Goal: Transaction & Acquisition: Purchase product/service

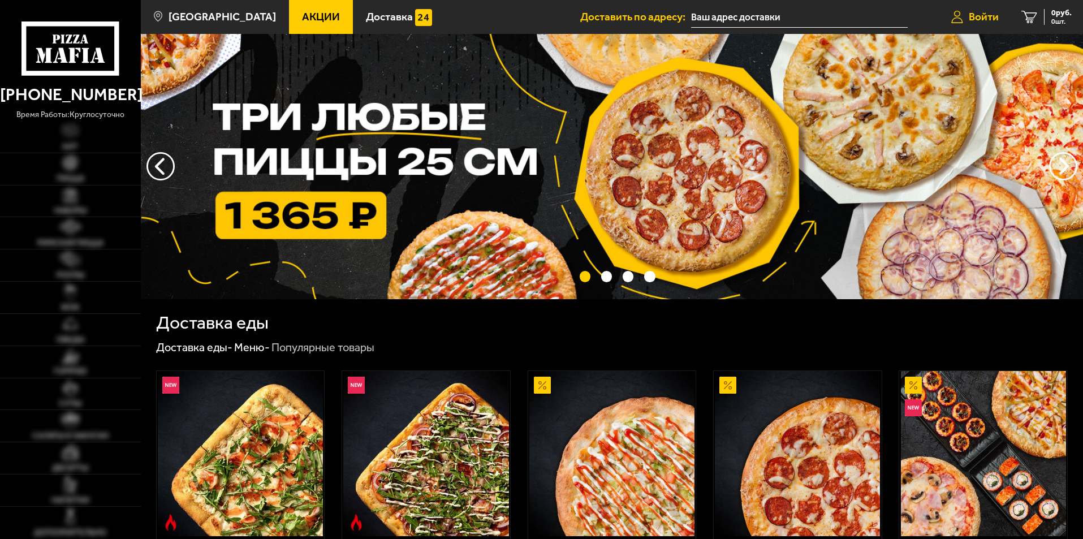
click at [991, 19] on span "Войти" at bounding box center [984, 16] width 30 height 11
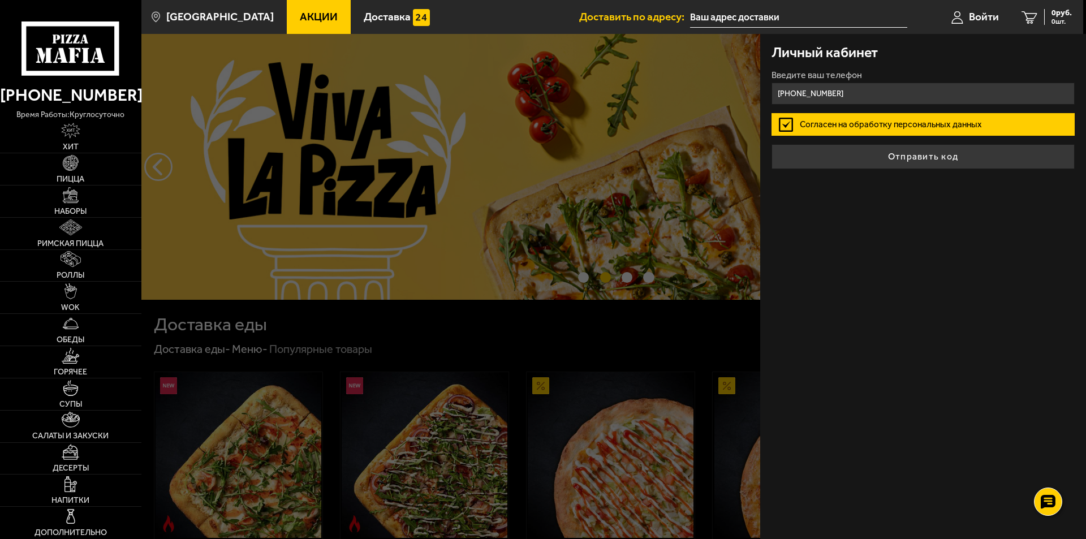
type input "[PHONE_NUMBER]"
click at [772, 144] on button "Отправить код" at bounding box center [923, 156] width 303 height 25
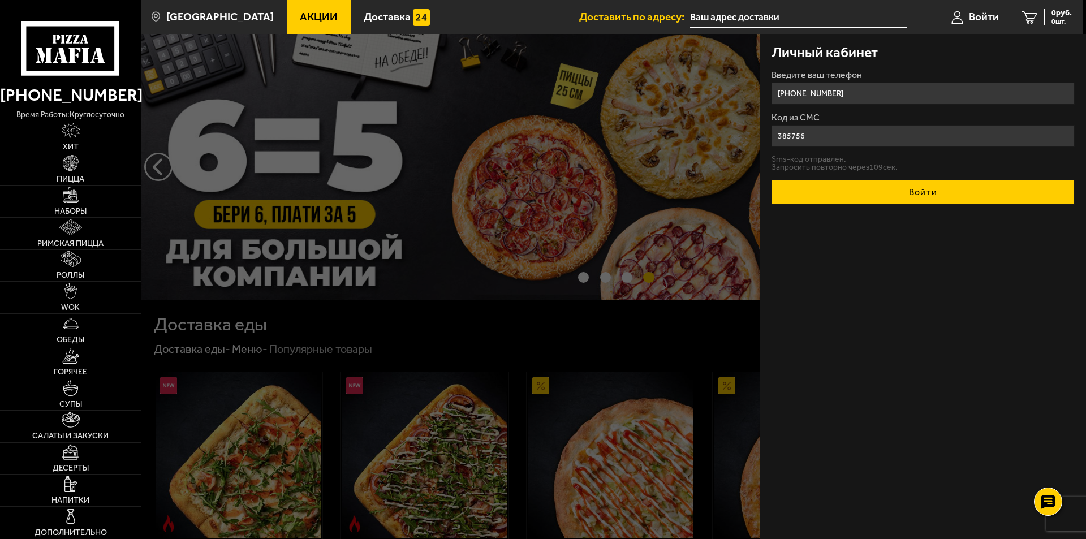
type input "385756"
click at [875, 192] on button "Войти" at bounding box center [923, 192] width 303 height 25
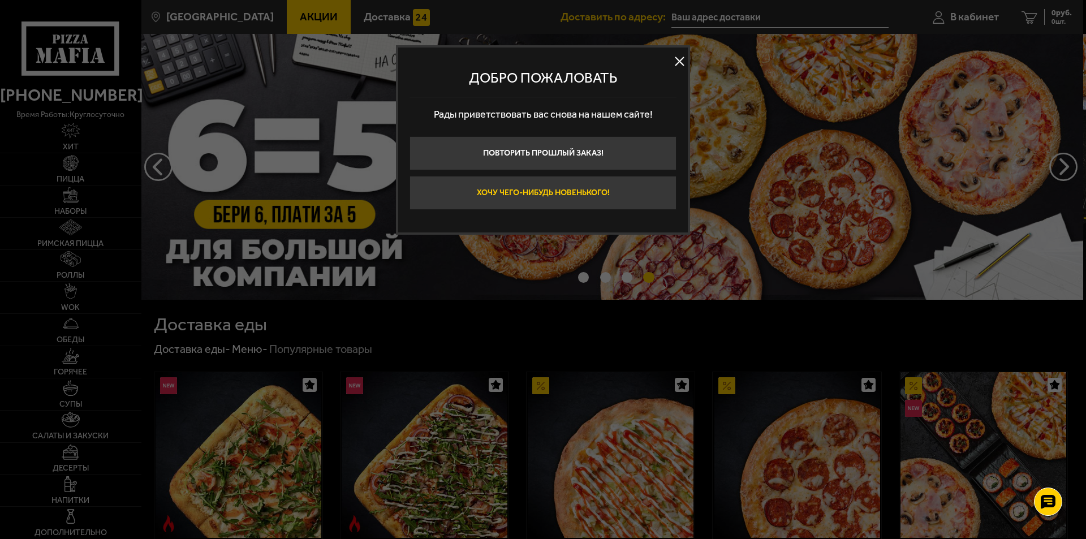
click at [569, 195] on button "Хочу чего-нибудь новенького!" at bounding box center [543, 193] width 267 height 34
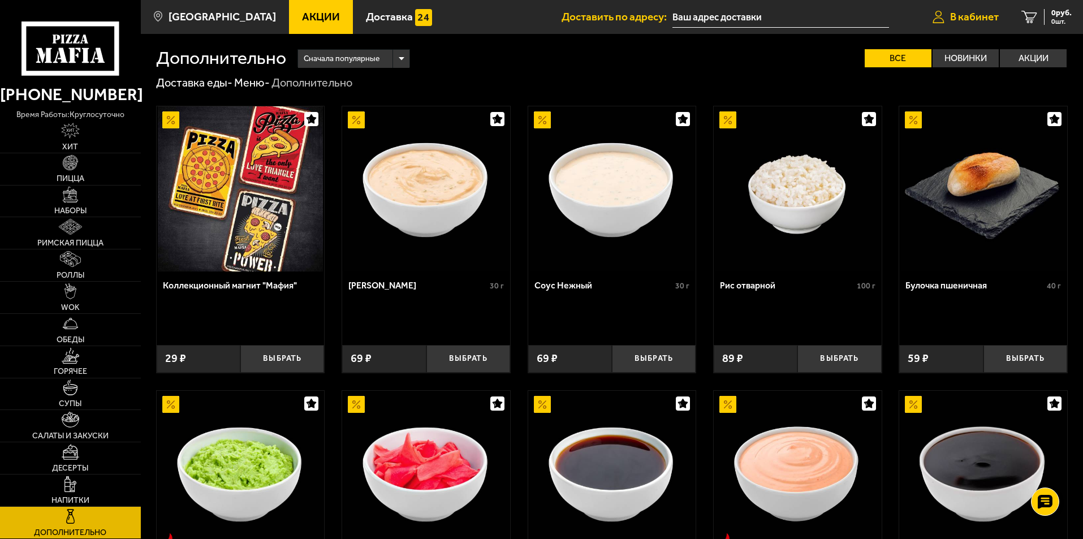
click at [971, 15] on span "В кабинет" at bounding box center [975, 16] width 49 height 11
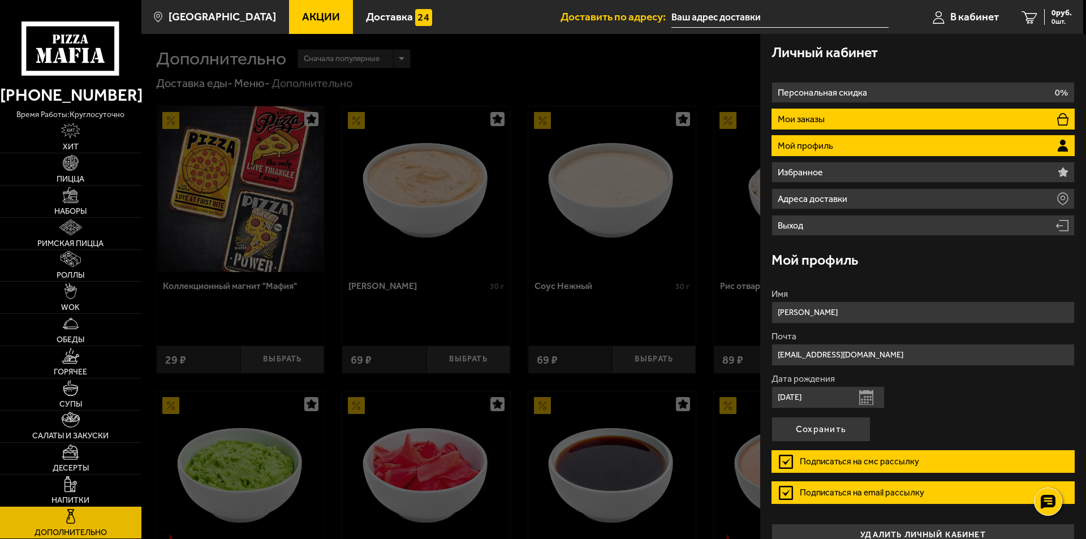
click at [972, 120] on li "Мои заказы" at bounding box center [923, 119] width 303 height 21
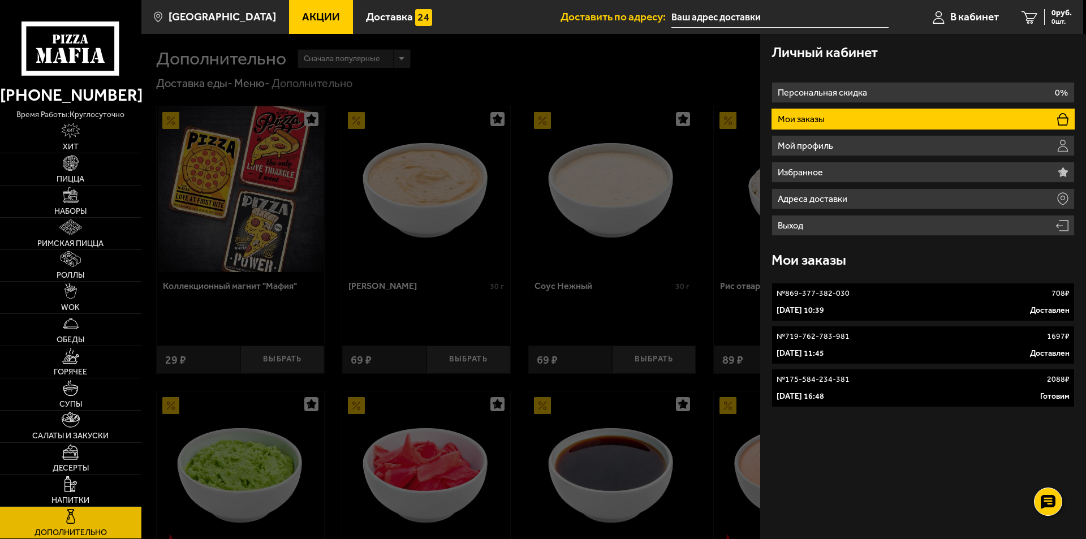
click at [718, 244] on div at bounding box center [684, 303] width 1086 height 539
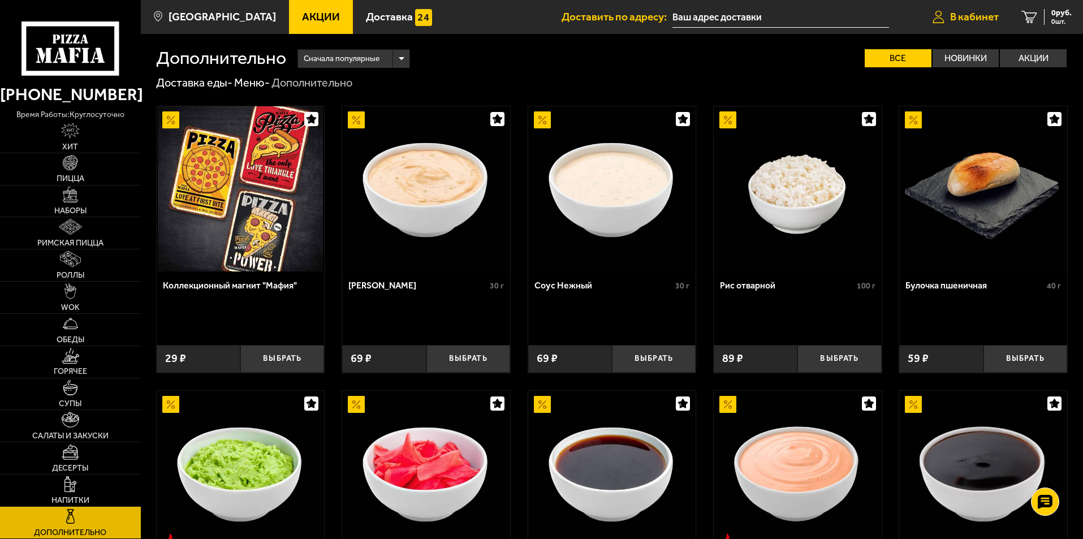
click at [978, 19] on span "В кабинет" at bounding box center [975, 16] width 49 height 11
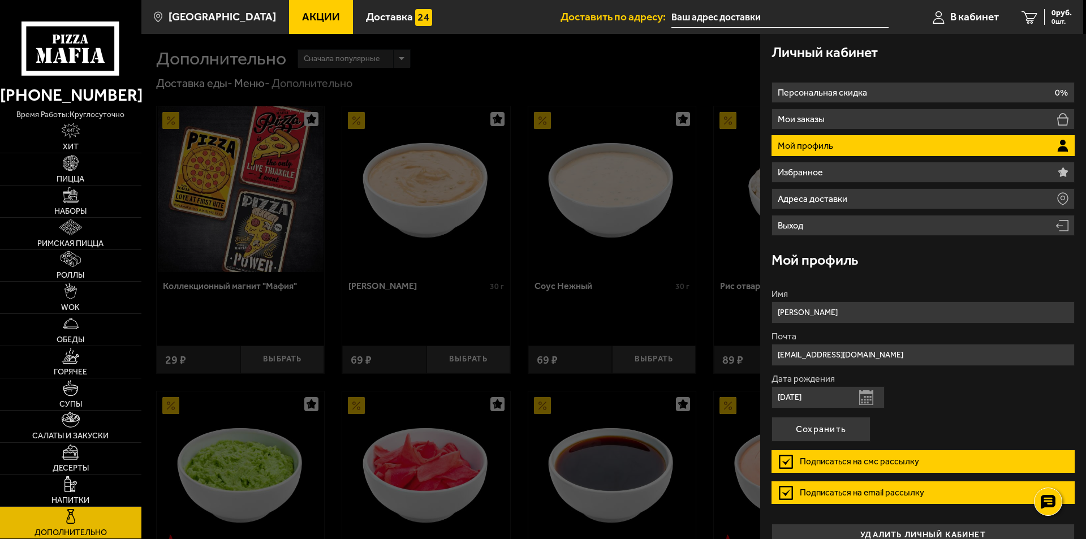
click at [480, 267] on div at bounding box center [684, 303] width 1086 height 539
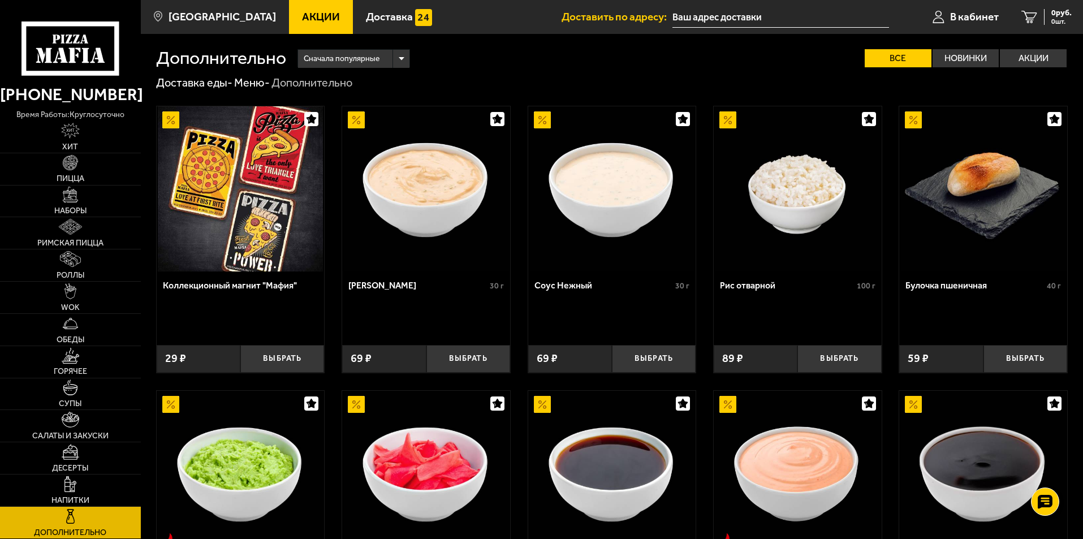
click at [304, 19] on span "Акции" at bounding box center [321, 16] width 38 height 11
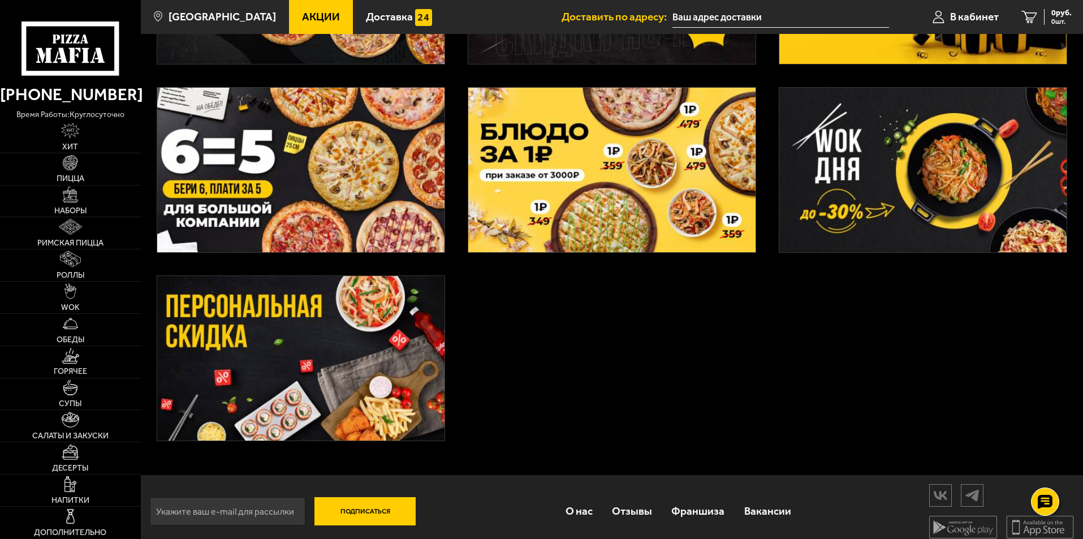
click at [969, 207] on img at bounding box center [923, 170] width 287 height 165
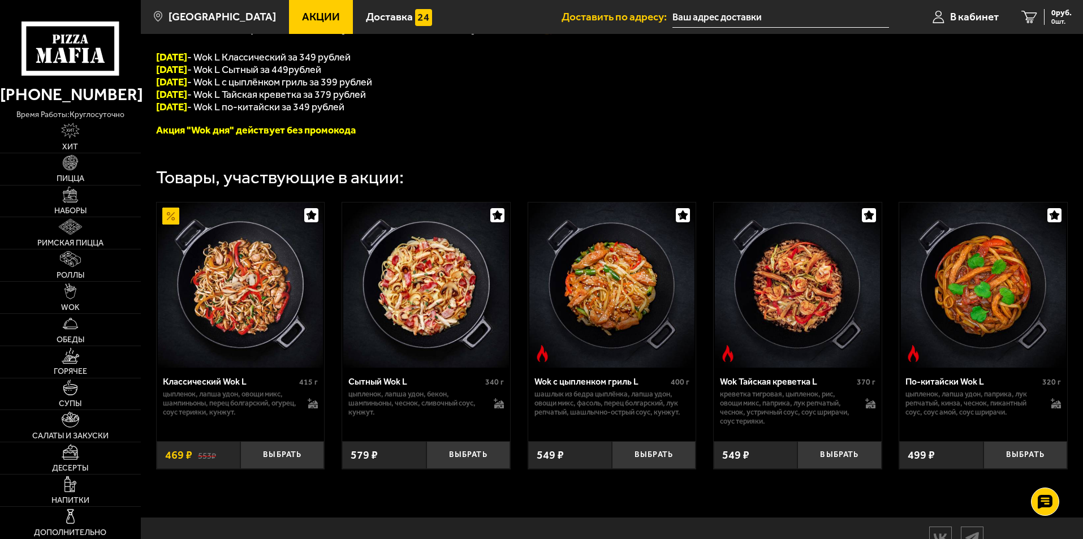
scroll to position [320, 0]
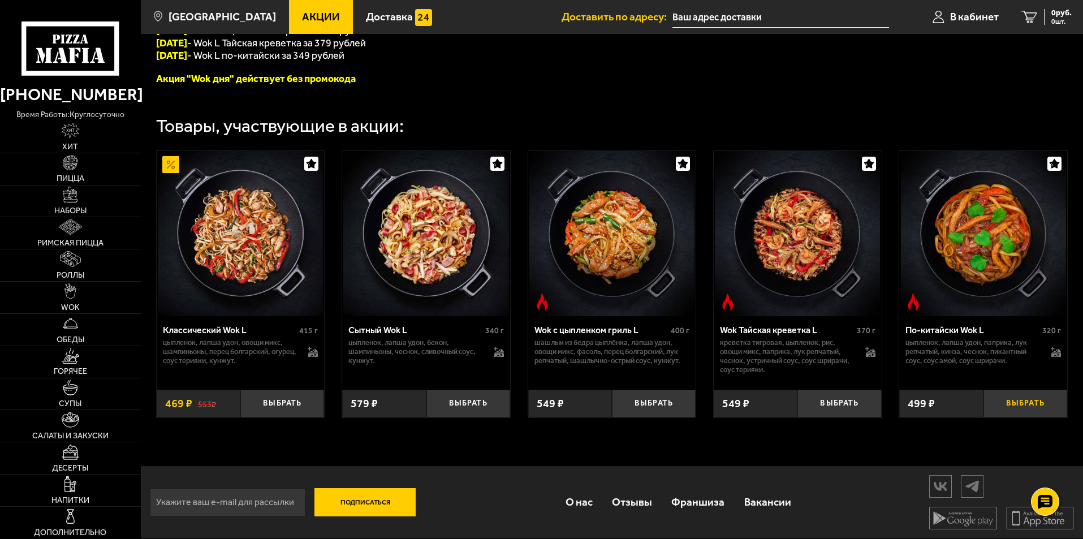
click at [1030, 406] on button "Выбрать" at bounding box center [1026, 404] width 84 height 28
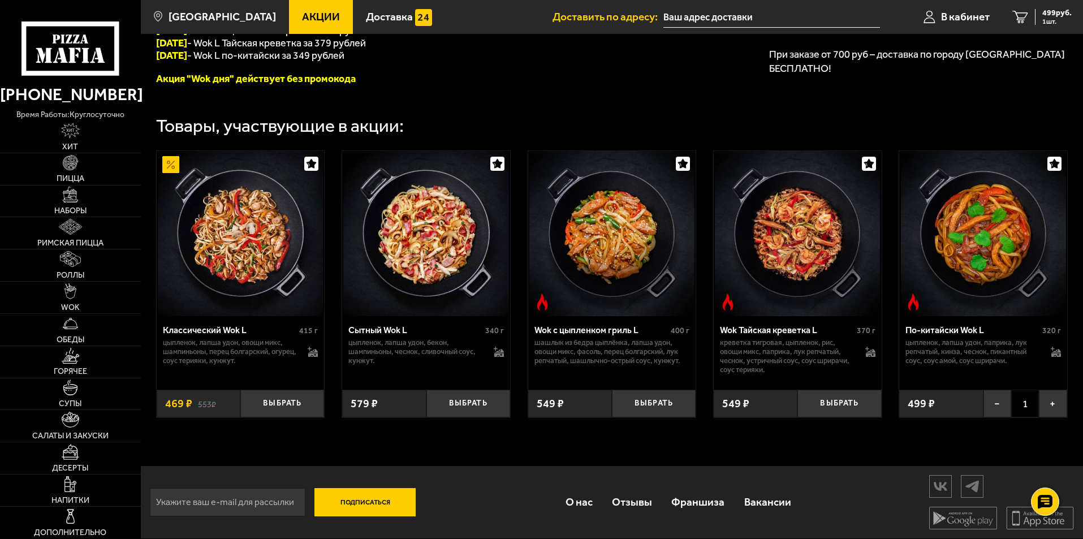
click at [1030, 406] on span "1" at bounding box center [1026, 404] width 28 height 28
click at [1057, 407] on button "+" at bounding box center [1053, 404] width 28 height 28
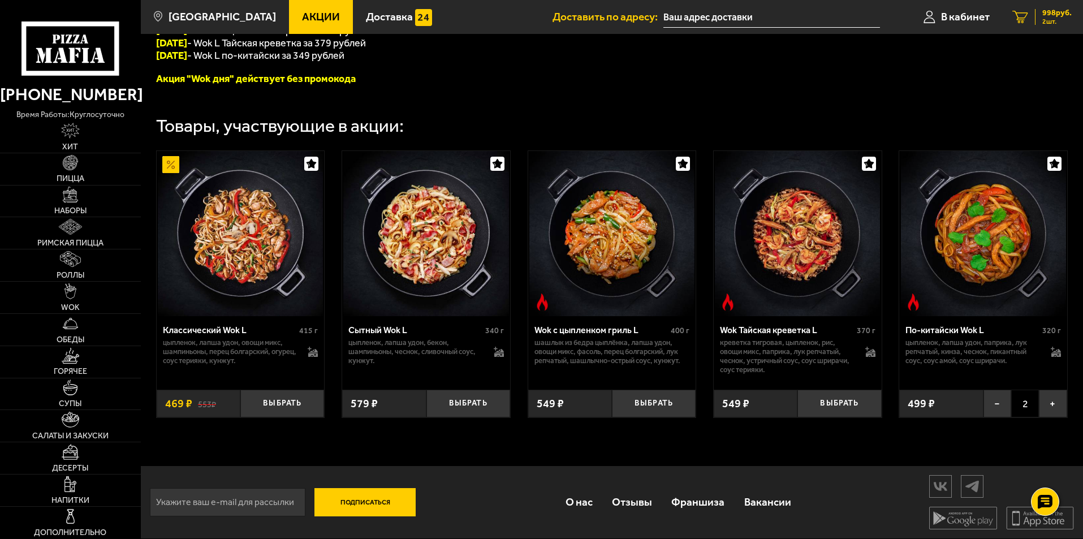
click at [1018, 13] on icon "2" at bounding box center [1021, 17] width 16 height 13
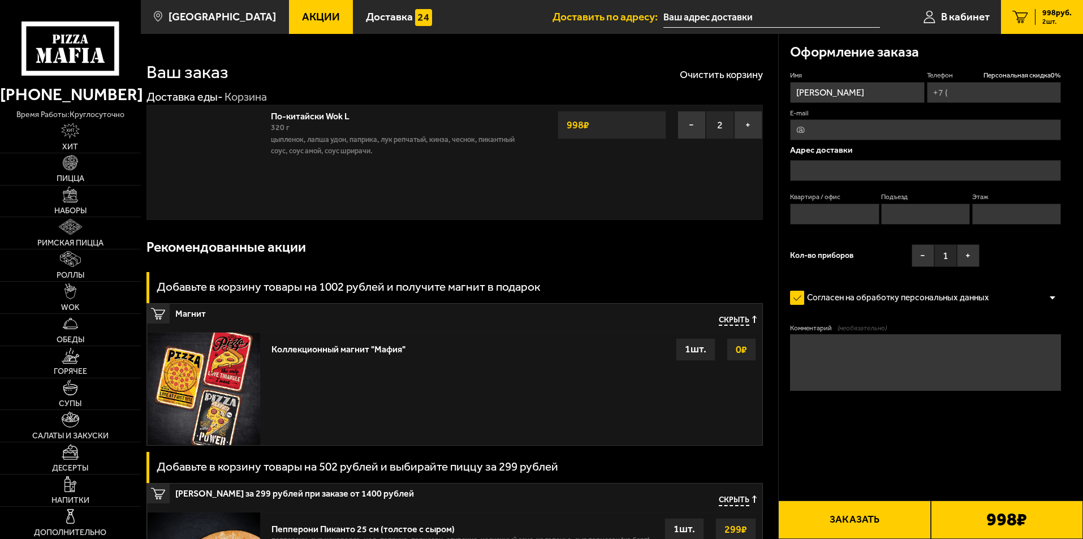
type input "[PHONE_NUMBER]"
type input "Санкт-Петербург, улица Циолковского, 9к2"
type input "204"
type input "1"
type input "2"
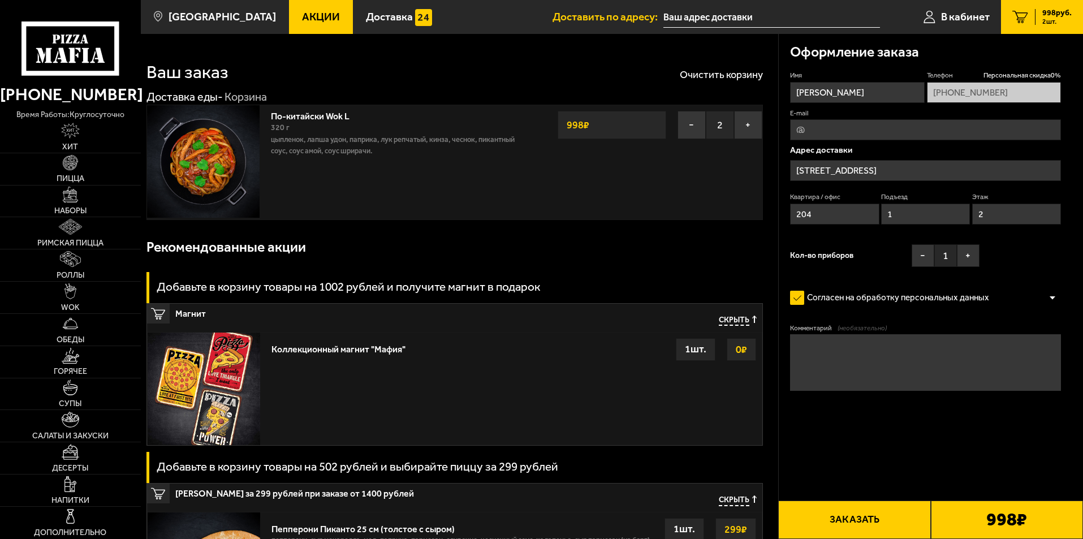
type input "[STREET_ADDRESS]"
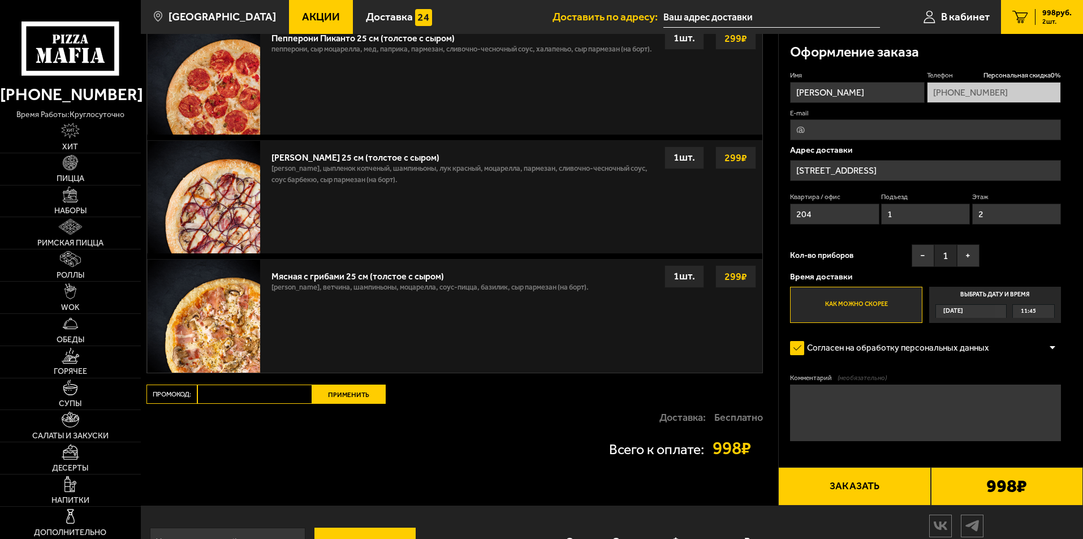
scroll to position [532, 0]
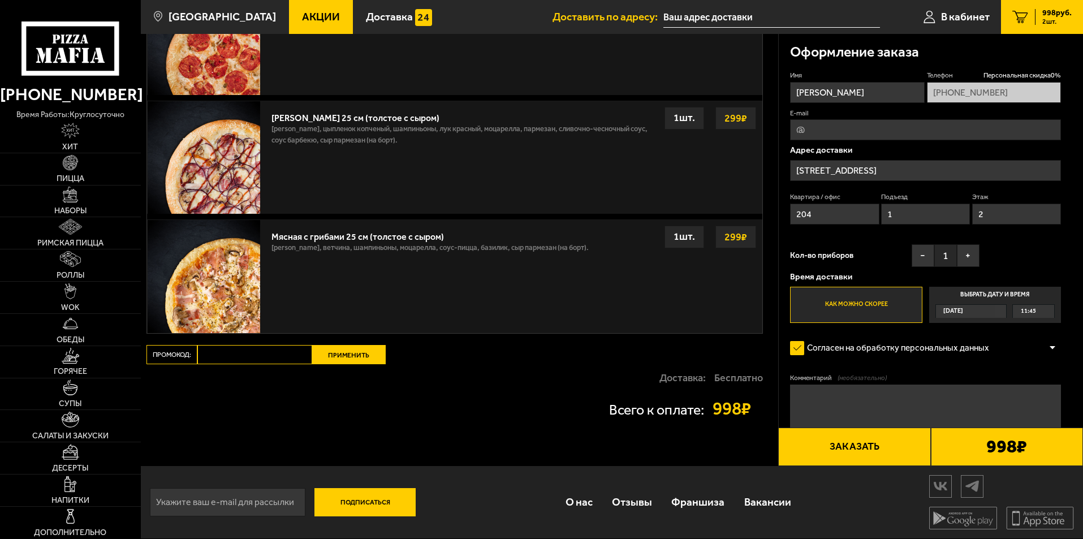
click at [239, 350] on input "Промокод:" at bounding box center [254, 354] width 115 height 19
type input "wok"
click at [358, 355] on button "Применить" at bounding box center [349, 354] width 74 height 19
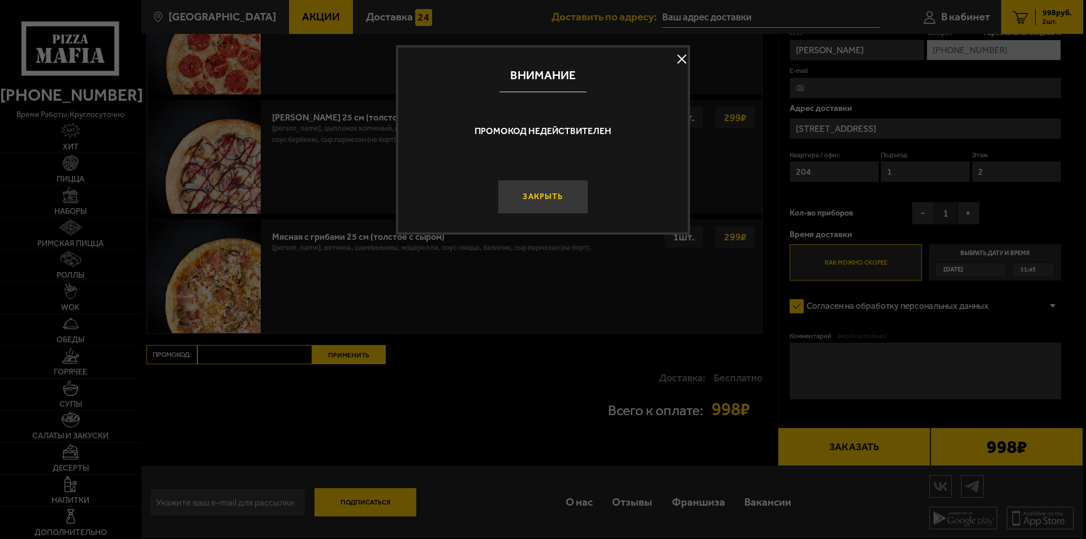
click at [526, 203] on button "Закрыть" at bounding box center [543, 197] width 91 height 34
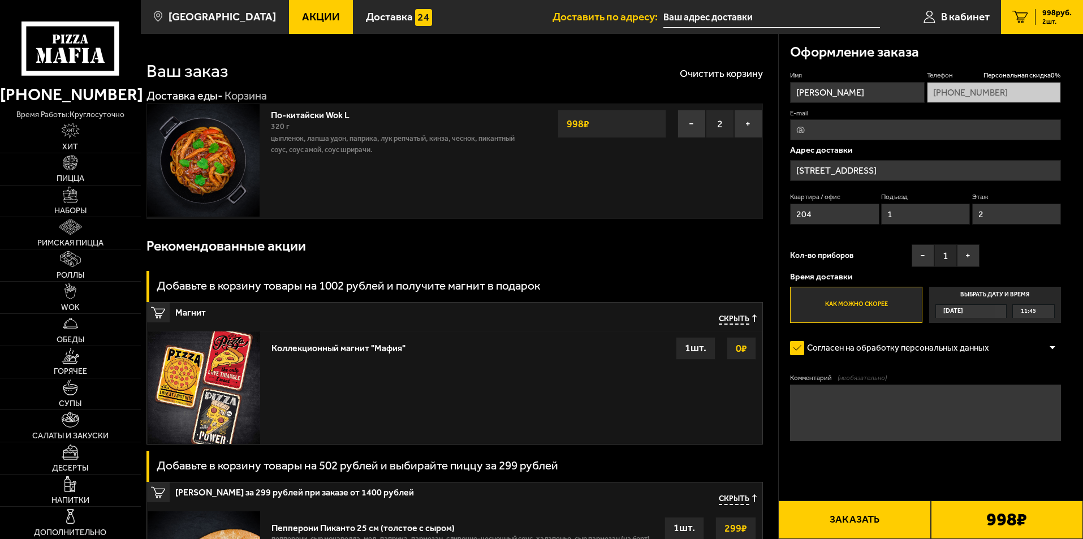
scroll to position [0, 0]
click at [302, 12] on span "Акции" at bounding box center [321, 16] width 38 height 11
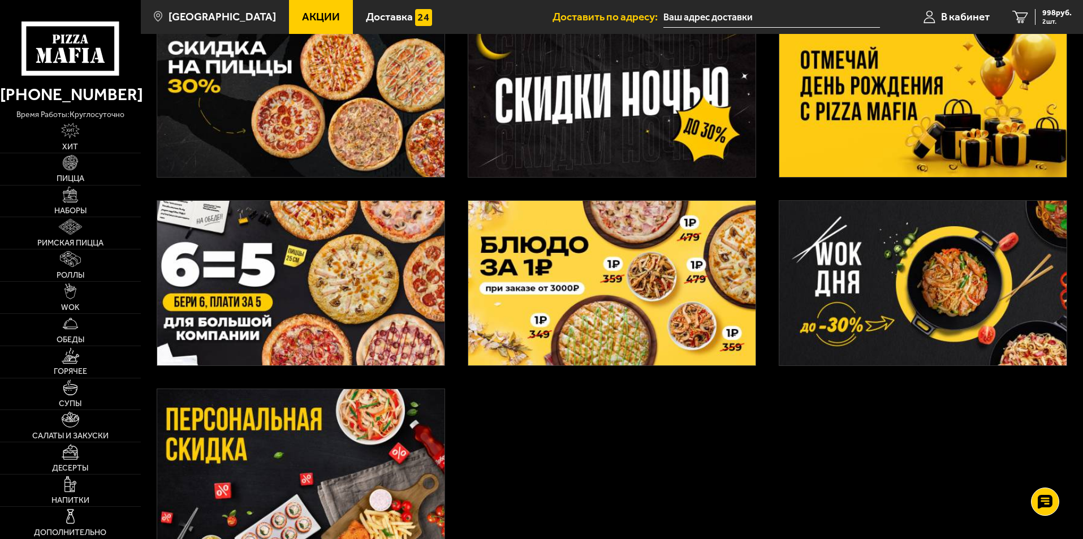
click at [937, 255] on img at bounding box center [923, 283] width 287 height 165
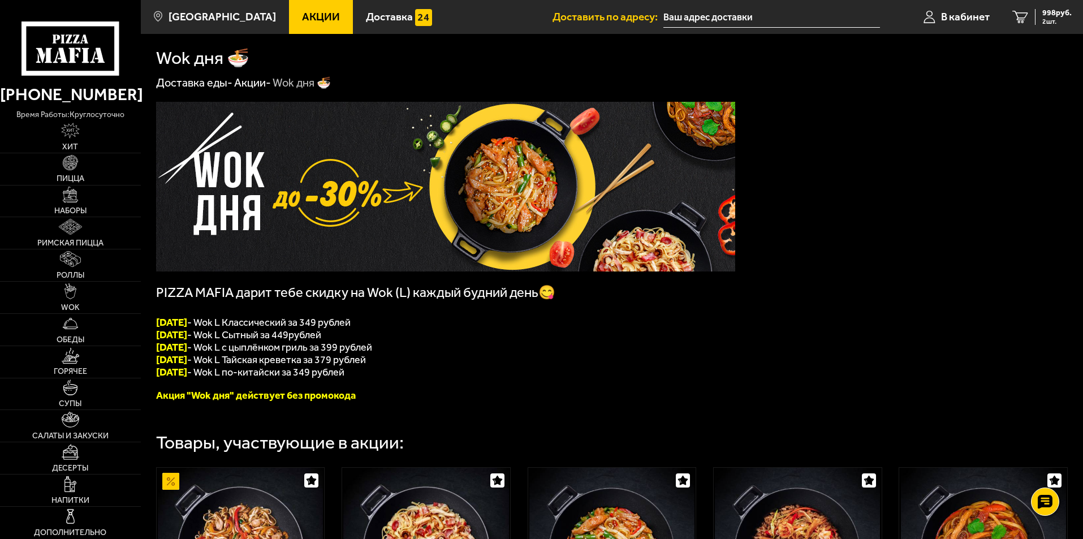
scroll to position [57, 0]
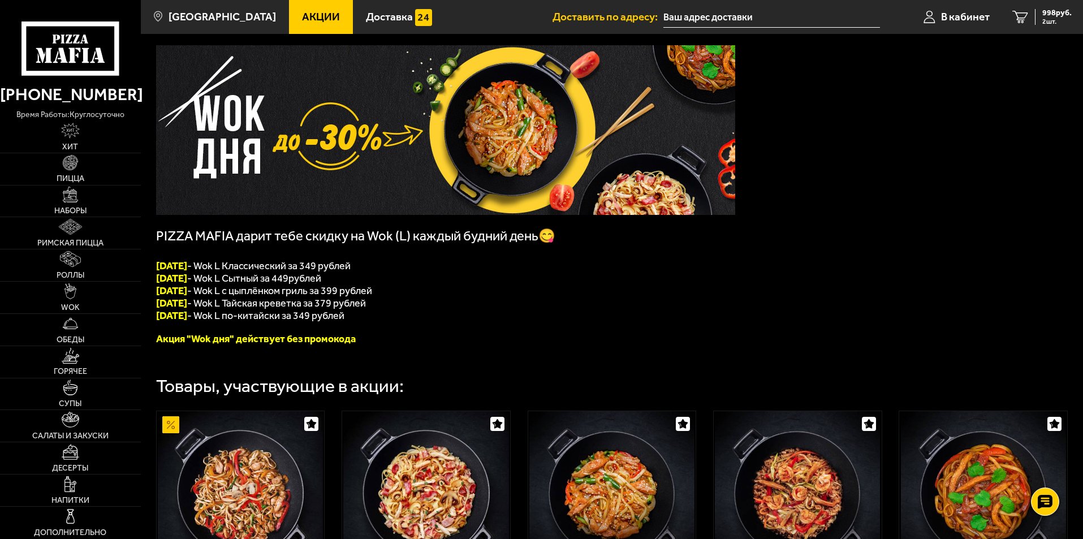
click at [269, 314] on span "ПЯТНИЦА - Wok L по-китайски за 349 рублей" at bounding box center [250, 315] width 188 height 12
click at [187, 316] on font "ПЯТНИЦА" at bounding box center [171, 315] width 31 height 12
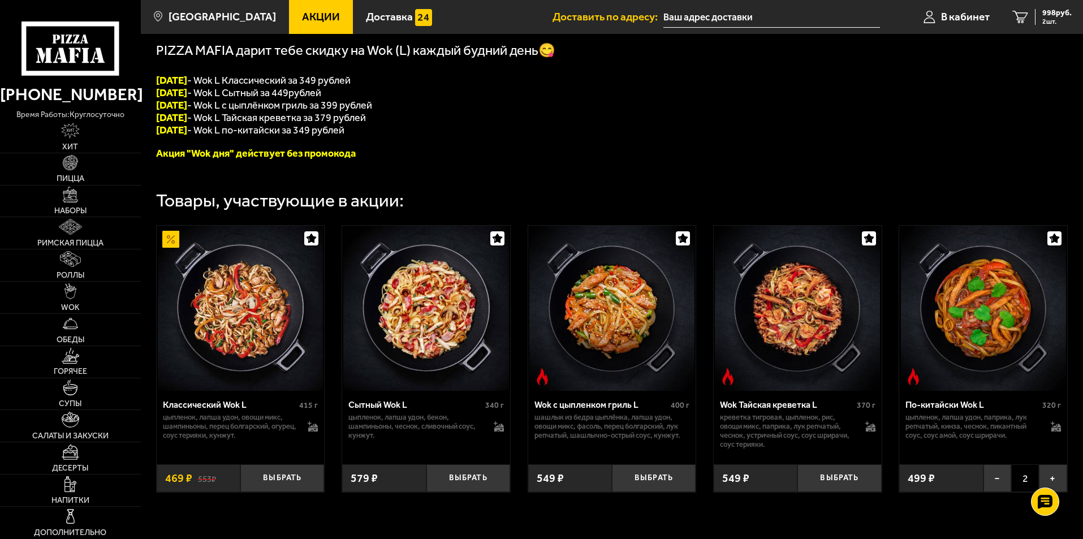
scroll to position [320, 0]
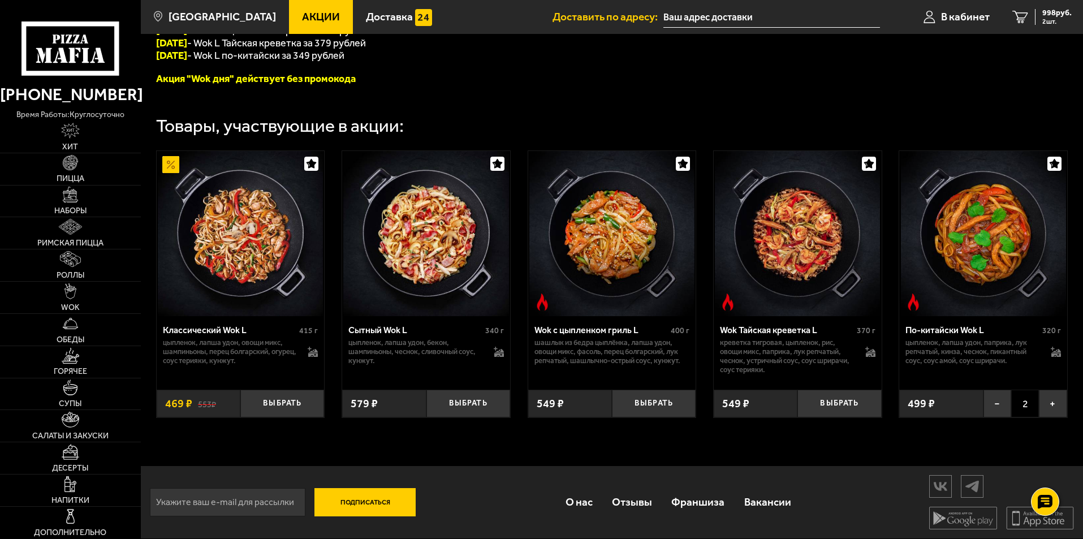
click at [1013, 261] on img at bounding box center [983, 233] width 165 height 165
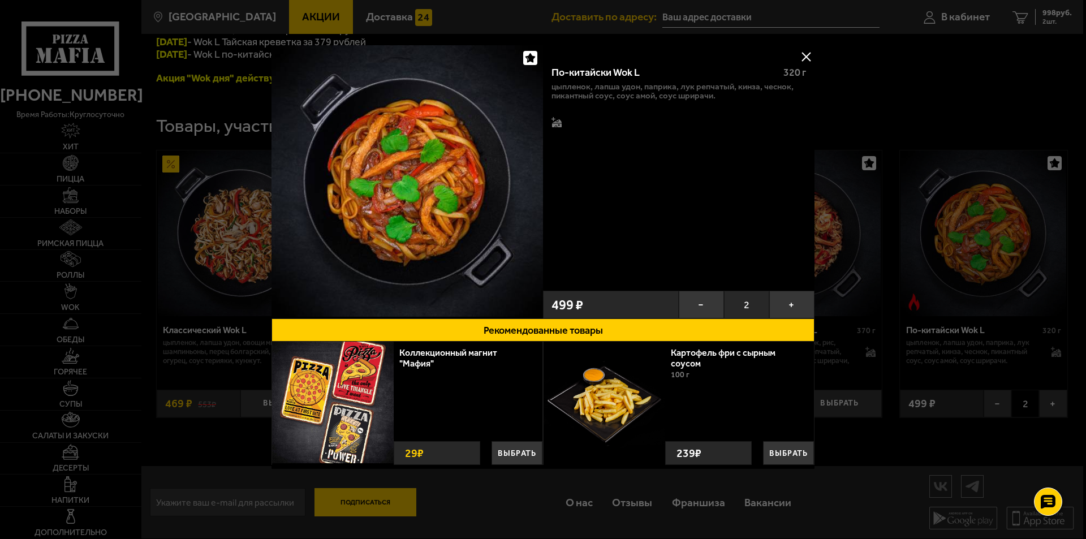
click at [809, 51] on button at bounding box center [806, 56] width 17 height 17
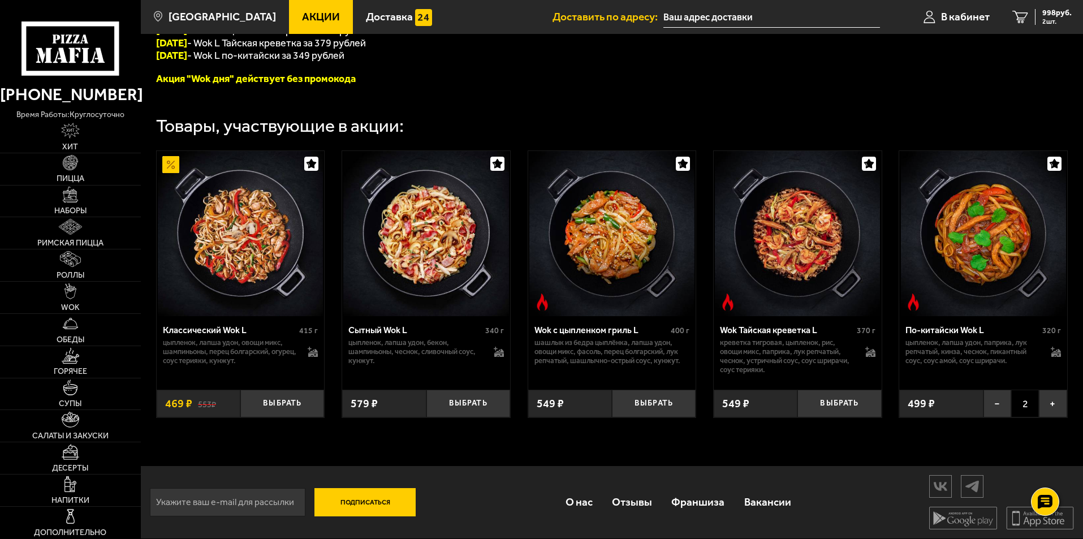
click at [1009, 238] on img at bounding box center [983, 233] width 165 height 165
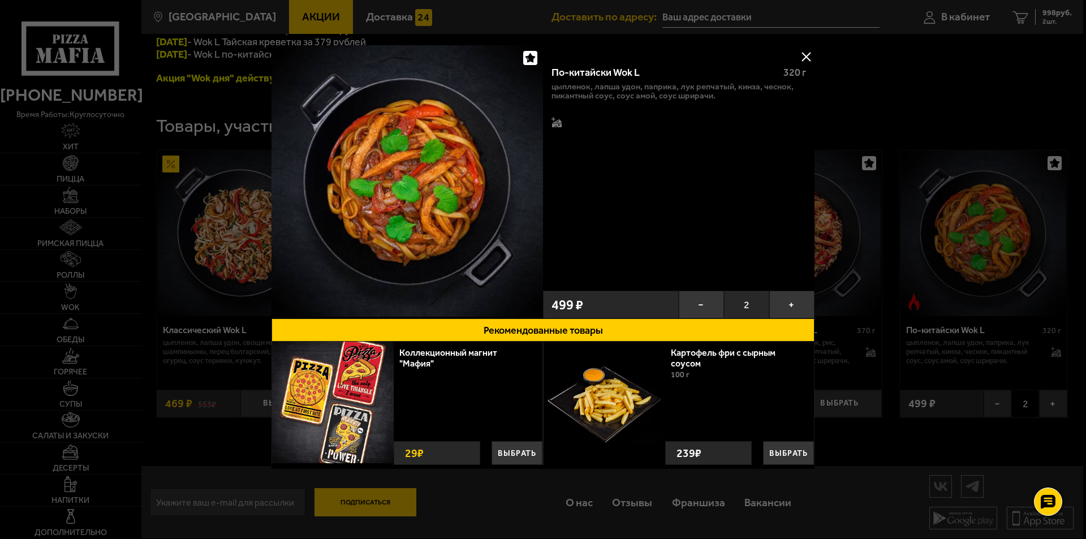
click at [638, 72] on div "По-китайски Wok L" at bounding box center [663, 73] width 222 height 12
click at [804, 55] on button at bounding box center [806, 56] width 17 height 17
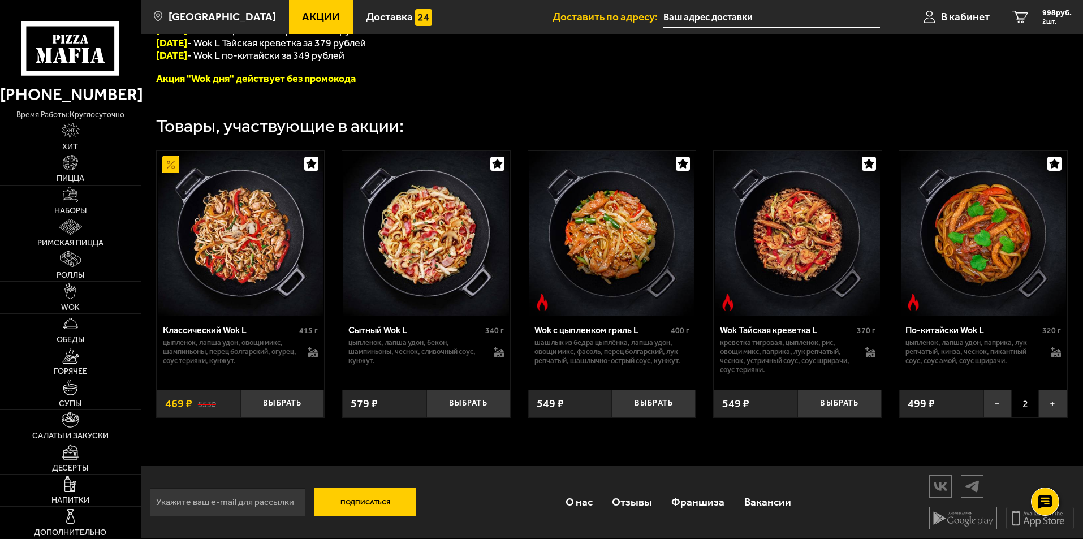
click at [892, 71] on div "PIZZA MAFIA дарит тебе скидку на Wok (L) каждый будний день😋 ПОНЕДЕЛЬНИК - Wok …" at bounding box center [612, 120] width 943 height 693
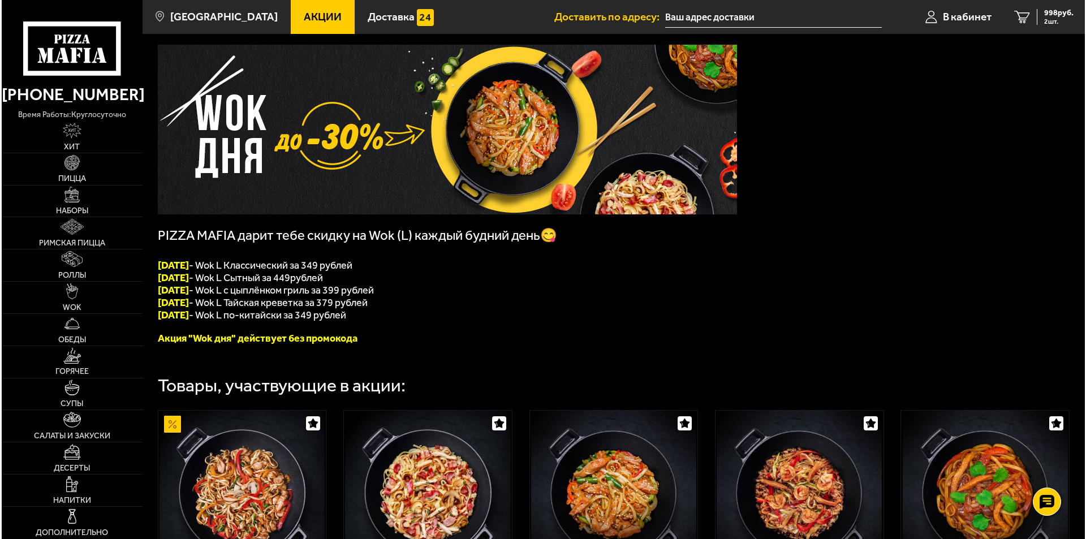
scroll to position [37, 0]
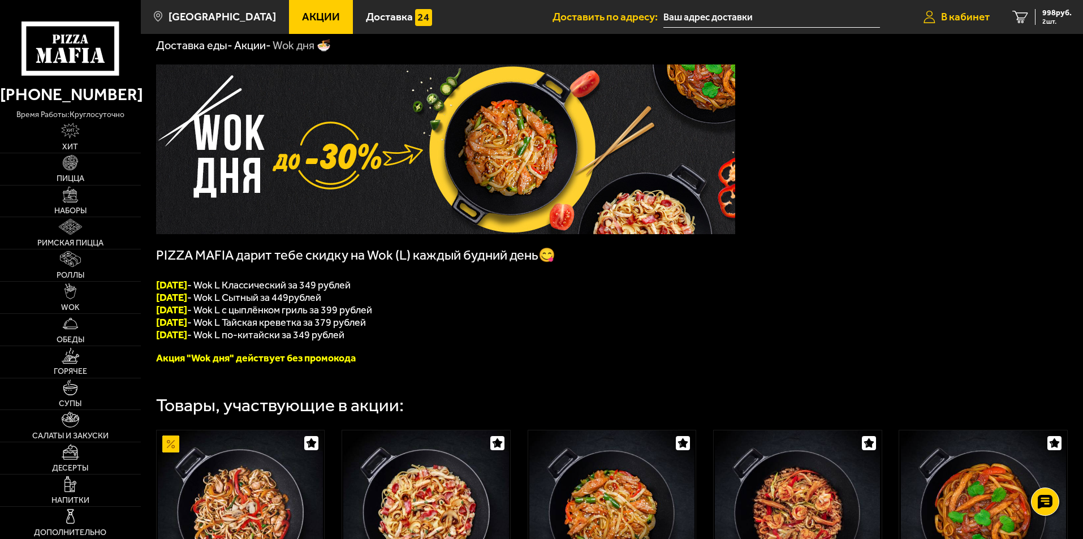
click at [965, 20] on span "В кабинет" at bounding box center [965, 16] width 49 height 11
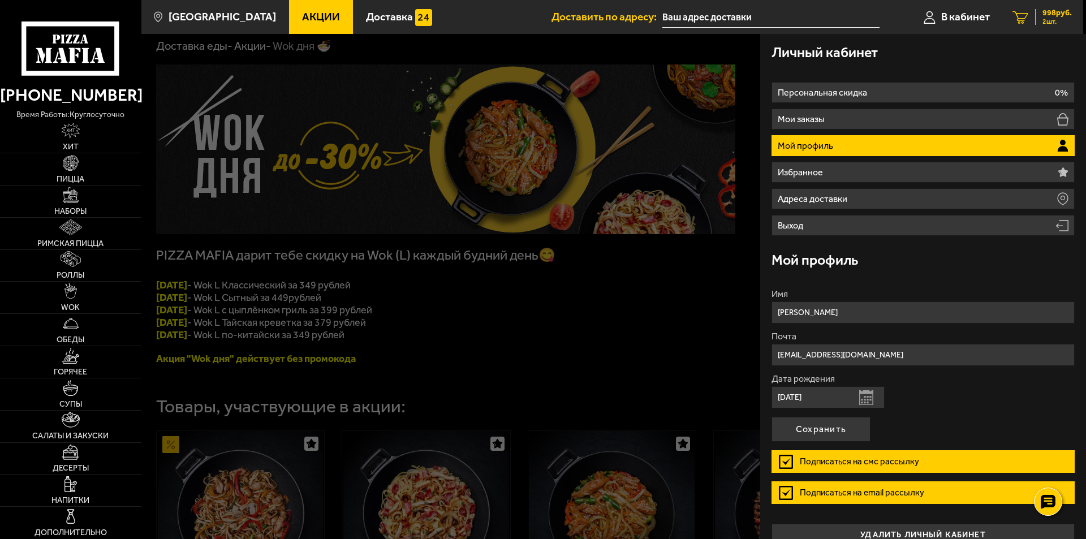
click at [1018, 11] on icon "2" at bounding box center [1021, 17] width 16 height 13
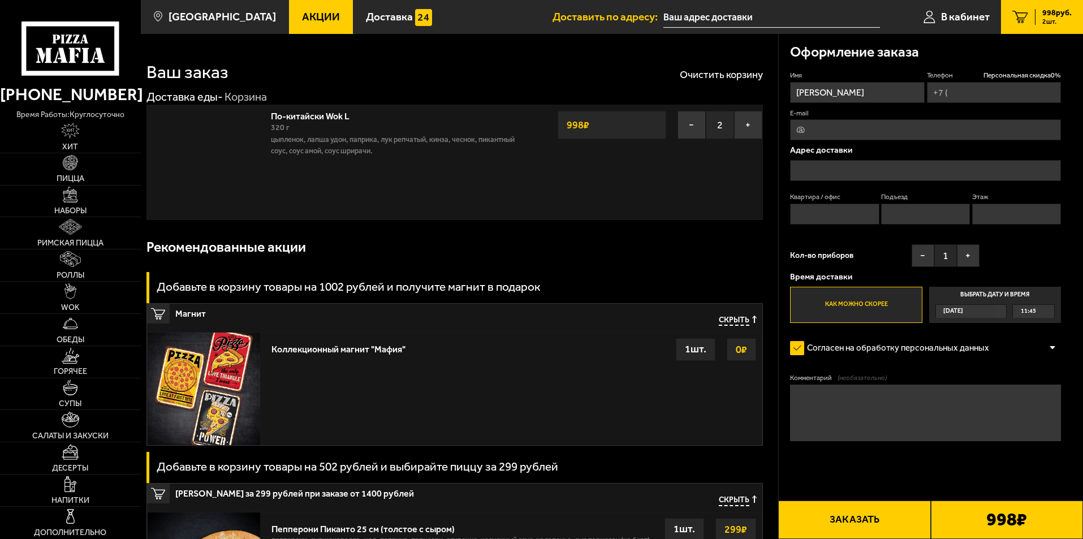
type input "[PHONE_NUMBER]"
type input "Санкт-Петербург, улица Циолковского, 9к2"
type input "204"
type input "1"
type input "2"
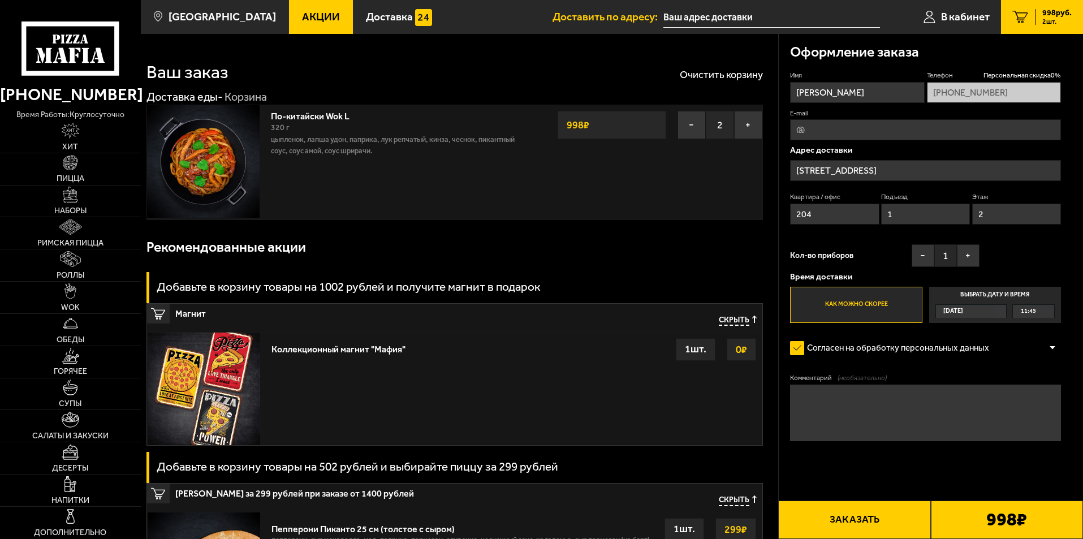
type input "[STREET_ADDRESS]"
click at [302, 20] on span "Акции" at bounding box center [321, 16] width 38 height 11
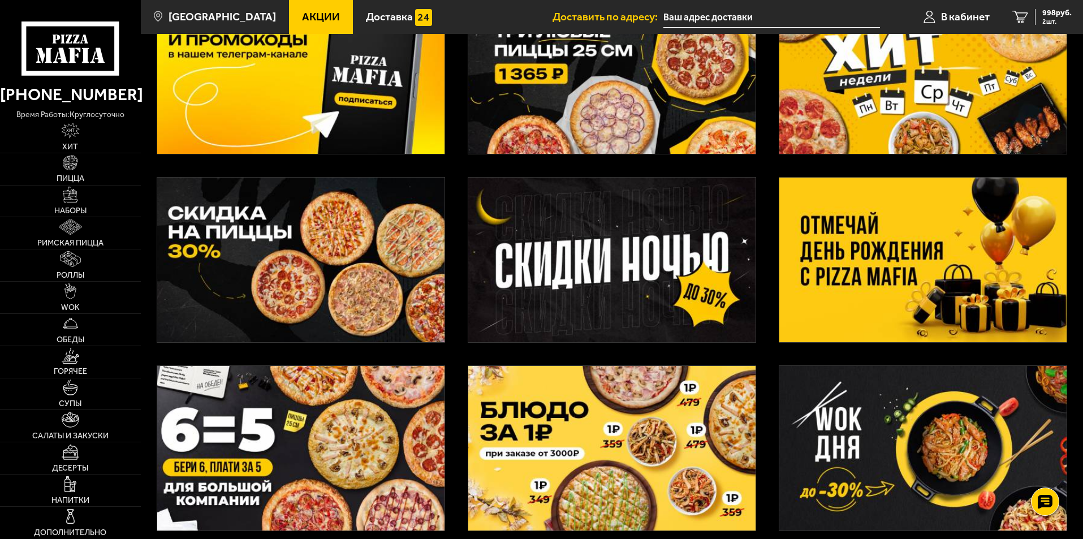
scroll to position [283, 0]
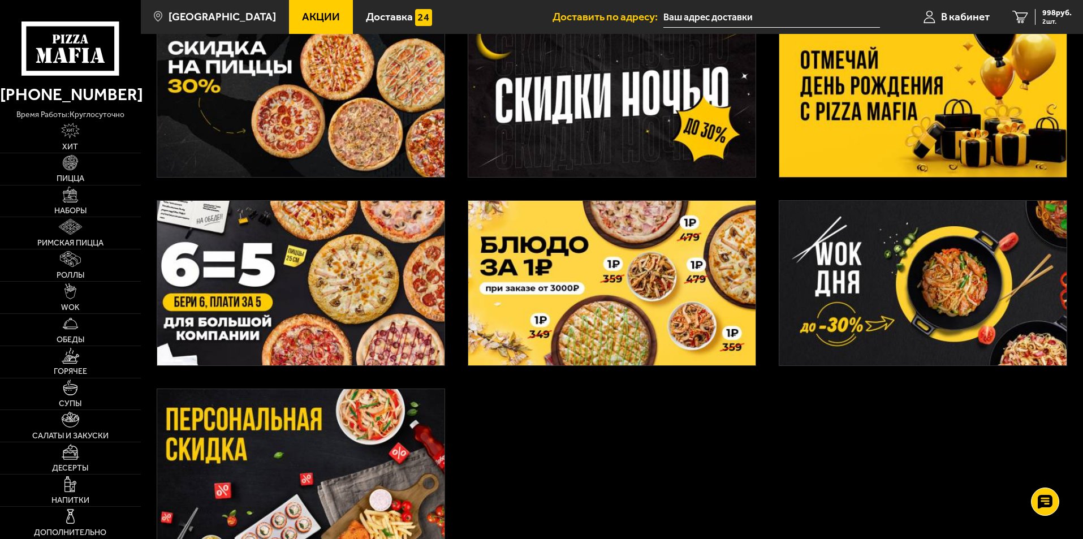
click at [938, 300] on img at bounding box center [923, 283] width 287 height 165
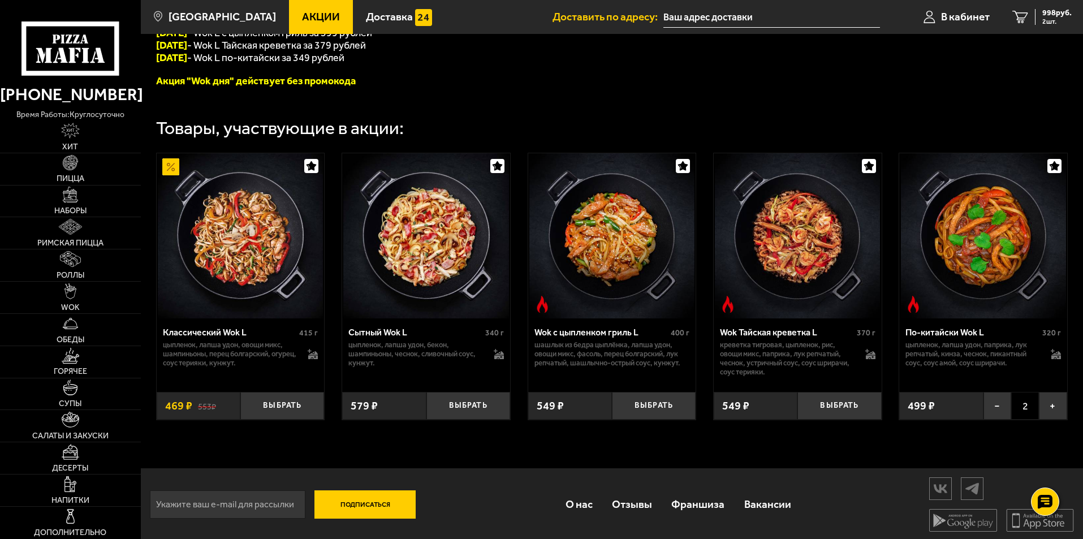
scroll to position [320, 0]
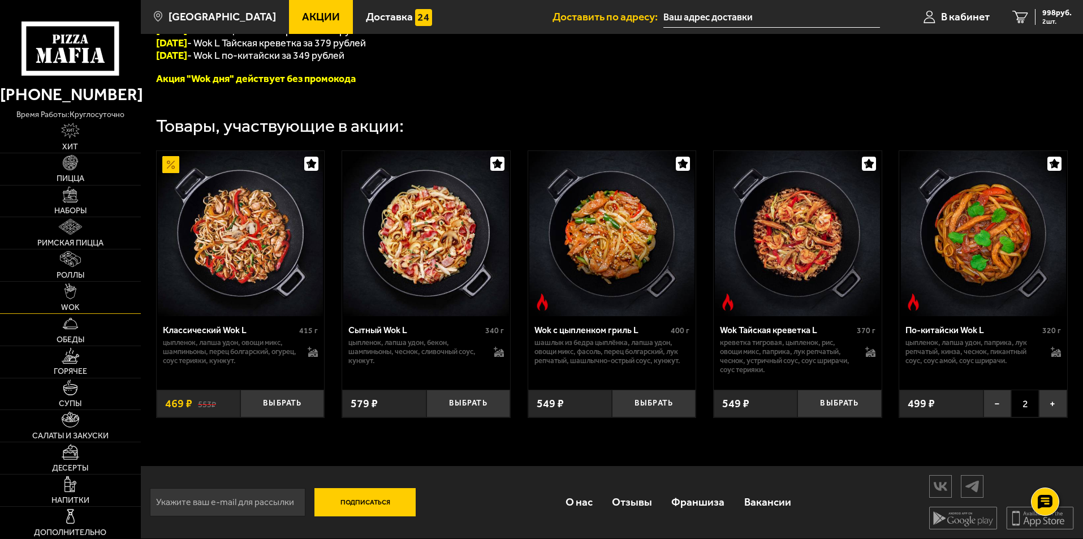
click at [72, 295] on img at bounding box center [70, 291] width 12 height 16
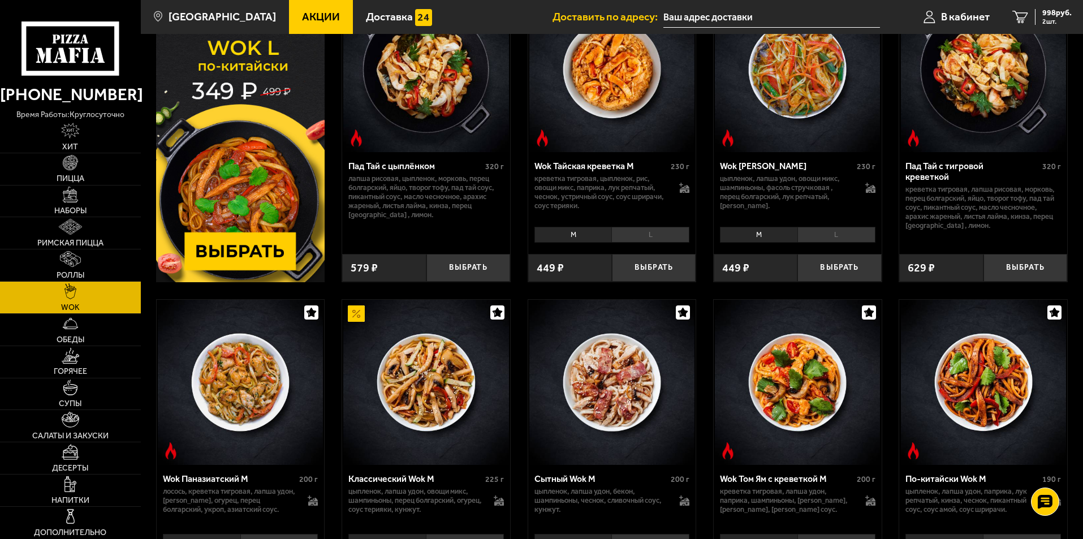
scroll to position [113, 0]
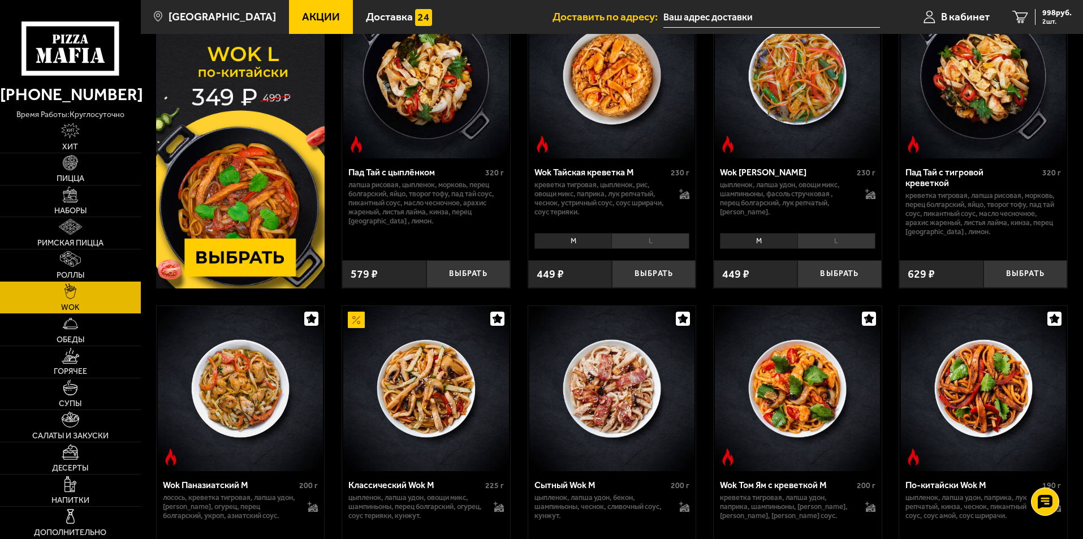
click at [218, 246] on img at bounding box center [240, 141] width 169 height 296
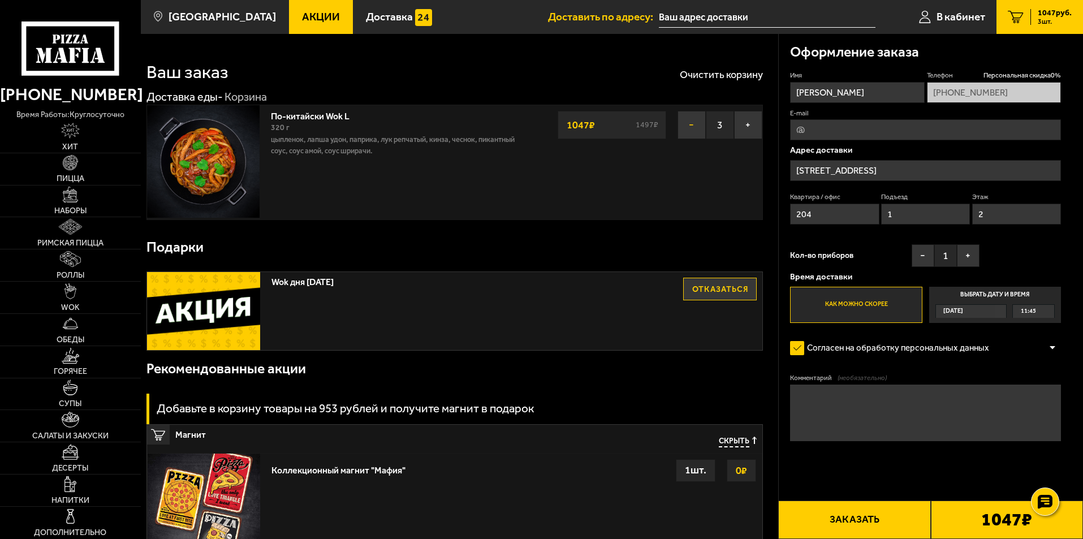
click at [703, 132] on button "−" at bounding box center [692, 125] width 28 height 28
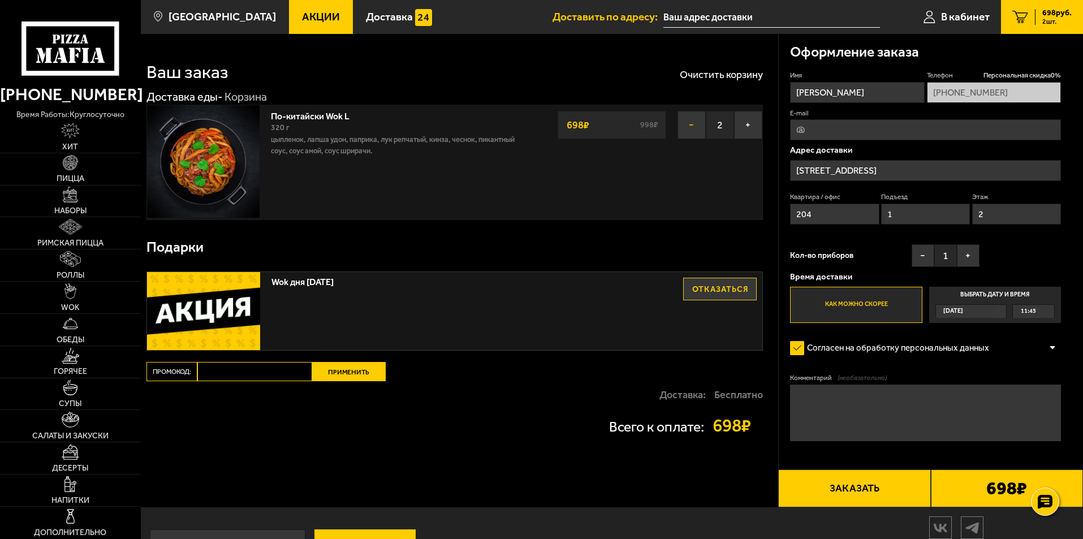
click at [693, 132] on button "−" at bounding box center [692, 125] width 28 height 28
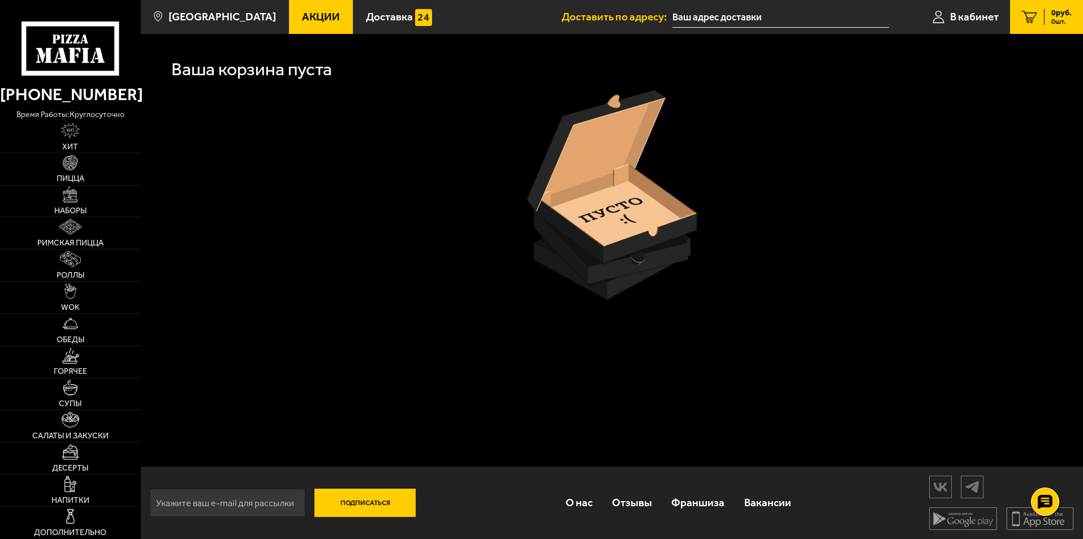
click at [67, 42] on use at bounding box center [69, 39] width 6 height 9
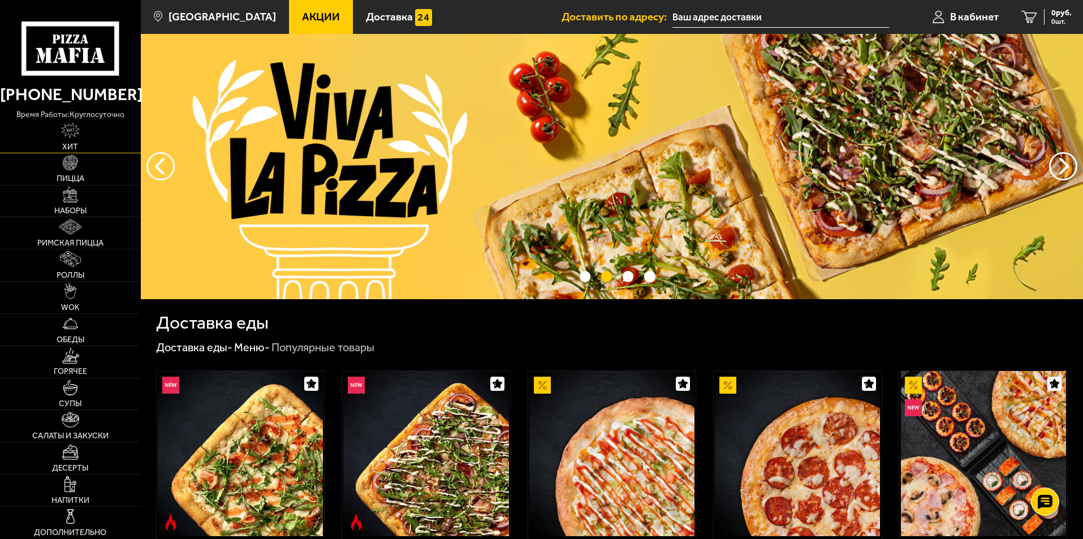
click at [63, 126] on img at bounding box center [70, 131] width 19 height 16
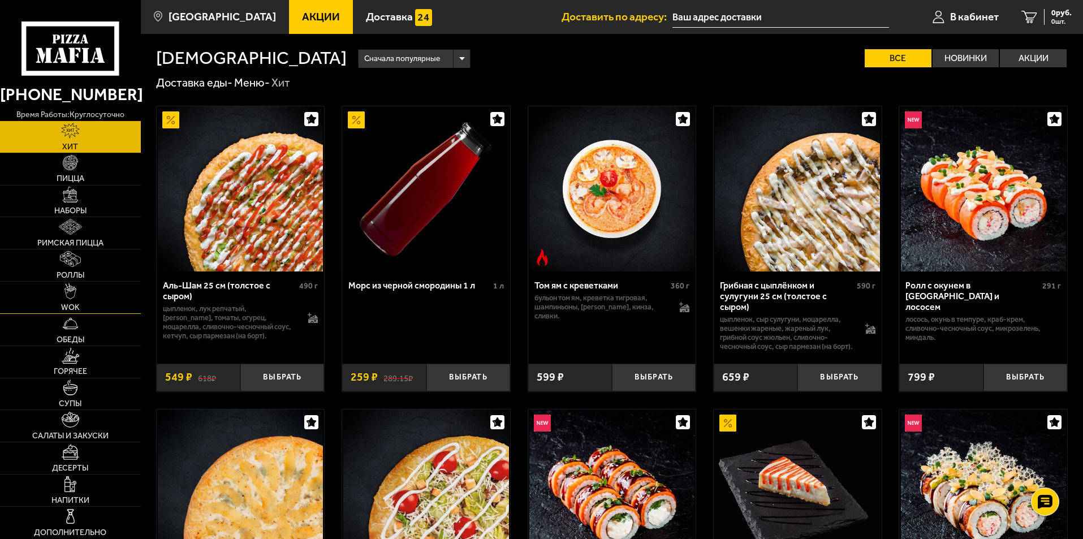
drag, startPoint x: 68, startPoint y: 297, endPoint x: 107, endPoint y: 307, distance: 40.9
click at [68, 297] on img at bounding box center [70, 291] width 12 height 16
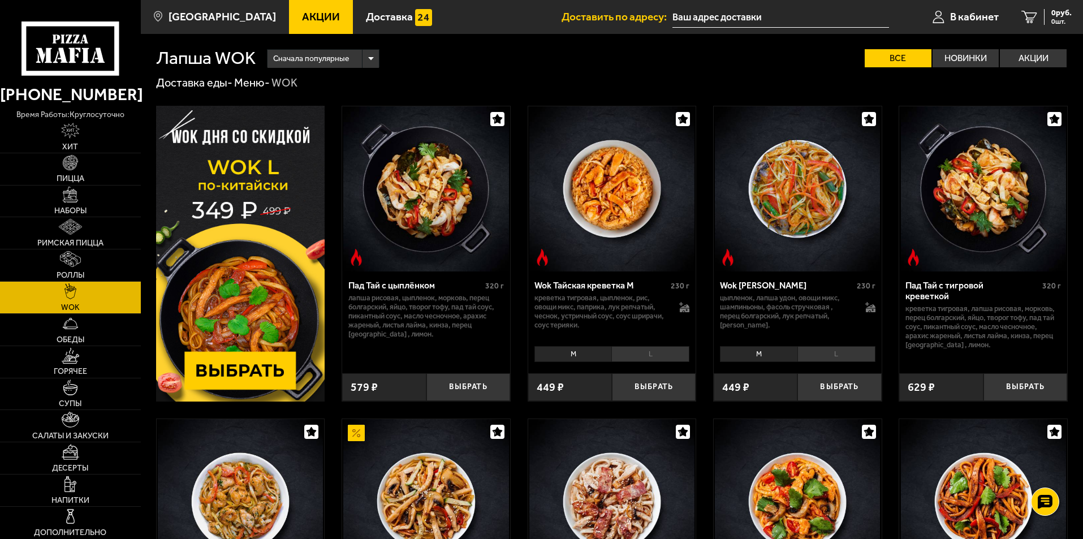
click at [239, 191] on img at bounding box center [240, 254] width 169 height 296
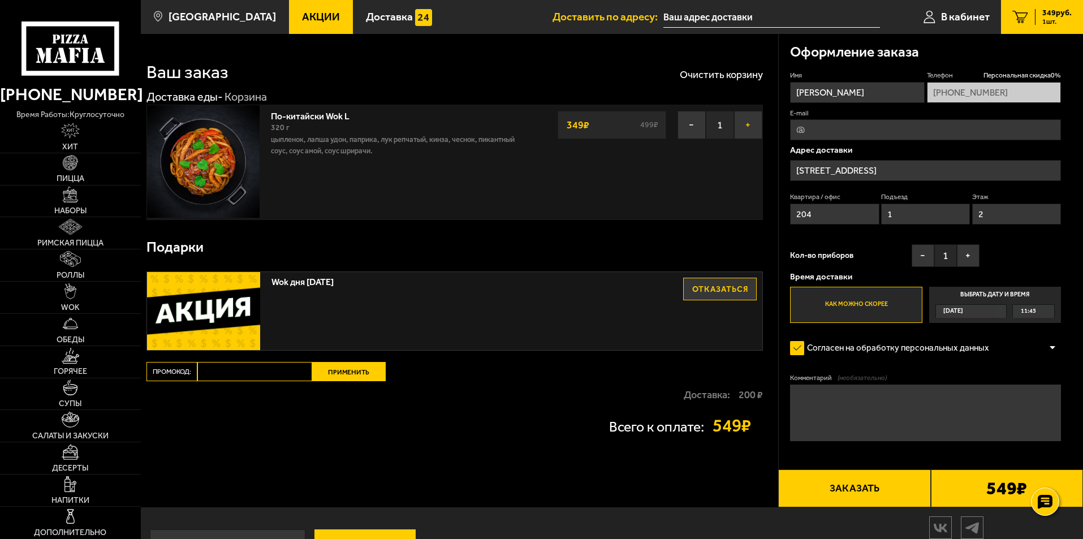
click at [746, 128] on button "+" at bounding box center [748, 125] width 28 height 28
click at [70, 292] on img at bounding box center [70, 291] width 12 height 16
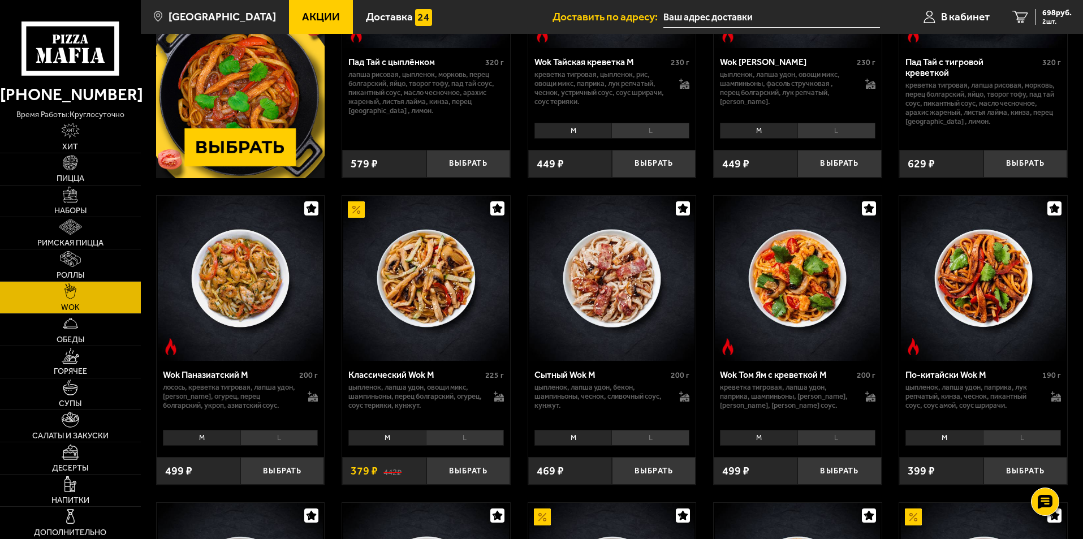
scroll to position [226, 0]
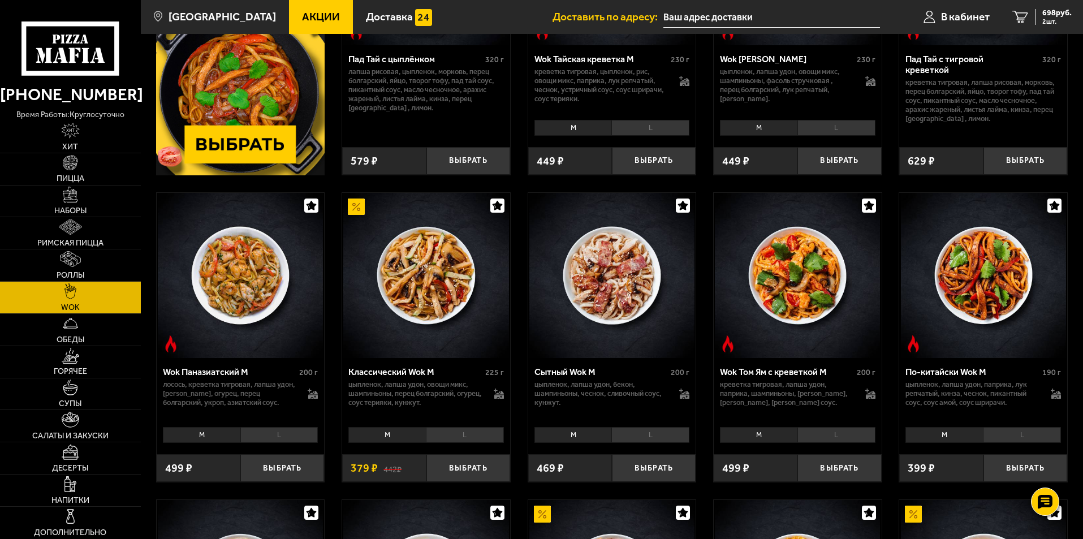
click at [386, 438] on li "M" at bounding box center [388, 435] width 78 height 16
click at [458, 469] on button "Выбрать" at bounding box center [469, 468] width 84 height 28
click at [1042, 16] on span "1077 руб." at bounding box center [1055, 13] width 34 height 8
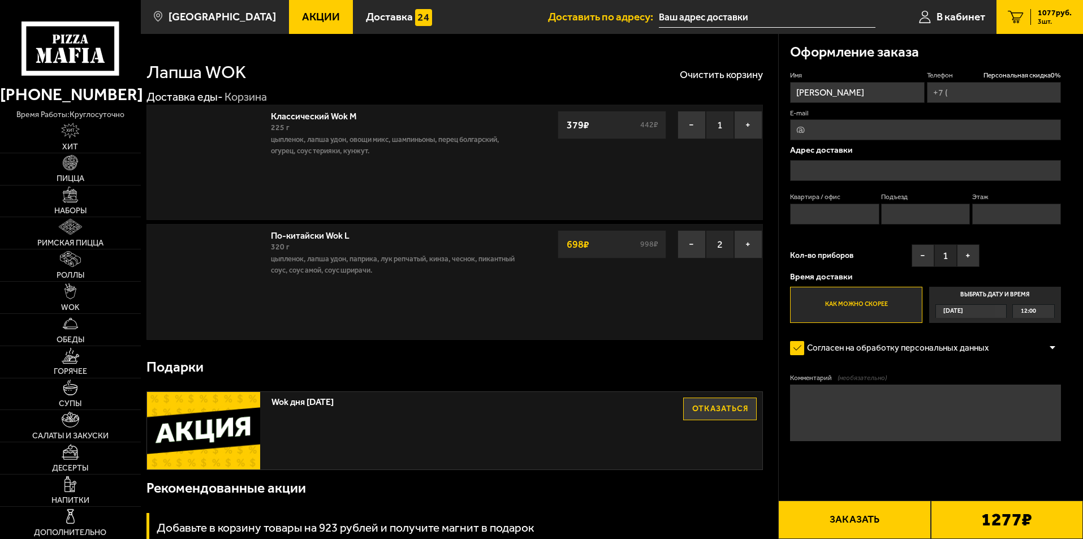
type input "[PHONE_NUMBER]"
type input "Санкт-Петербург, улица Циолковского, 9к2"
type input "204"
type input "1"
type input "2"
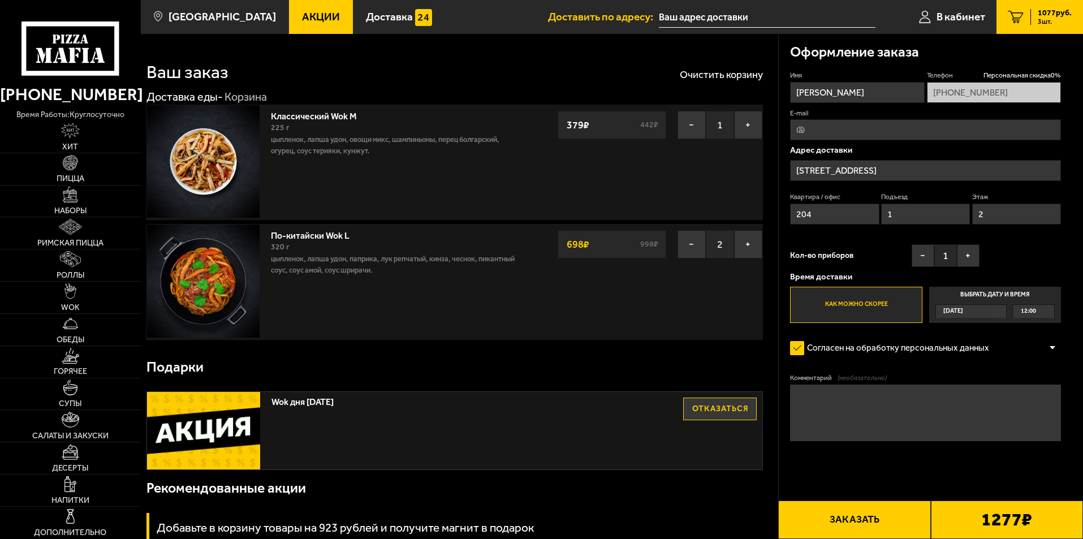
type input "[STREET_ADDRESS]"
click at [867, 522] on button "Заказать" at bounding box center [855, 520] width 152 height 38
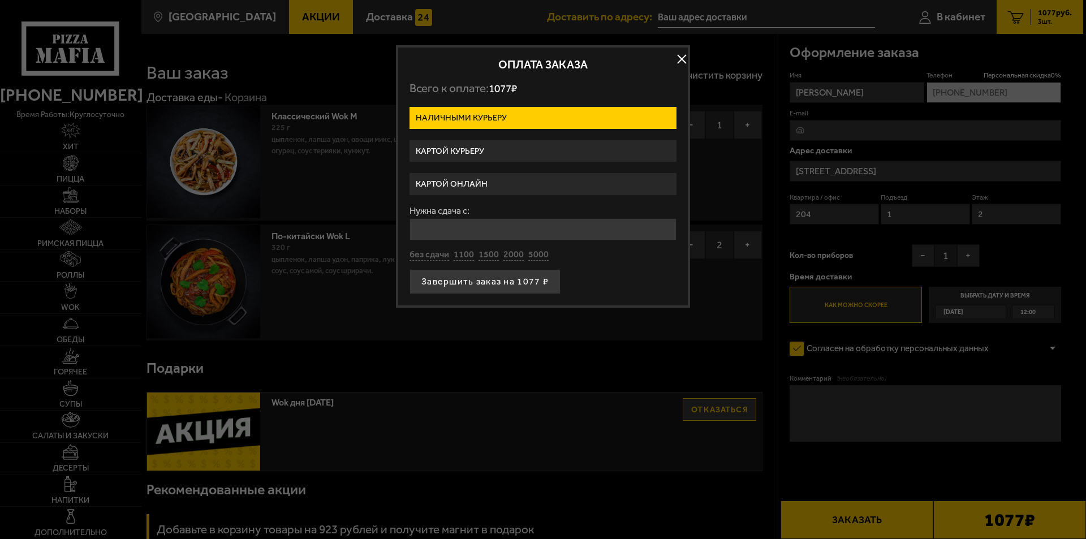
click at [475, 153] on label "Картой курьеру" at bounding box center [543, 151] width 267 height 22
click at [0, 0] on input "Картой курьеру" at bounding box center [0, 0] width 0 height 0
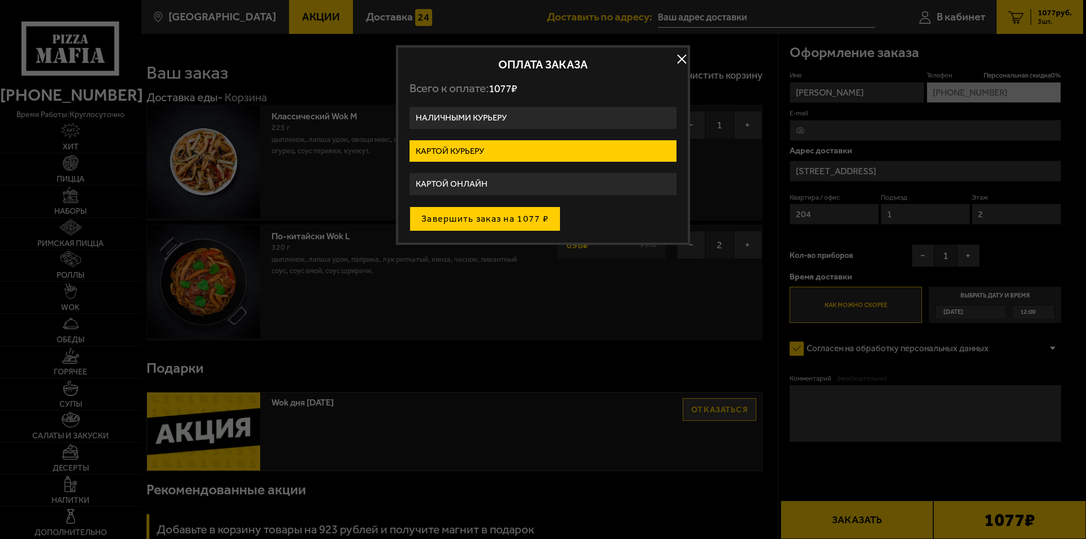
click at [508, 220] on button "Завершить заказ на 1077 ₽" at bounding box center [485, 219] width 151 height 25
